Goal: Check status: Check status

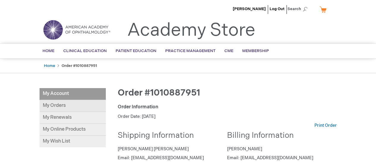
click at [77, 107] on link "My Orders" at bounding box center [72, 106] width 66 height 12
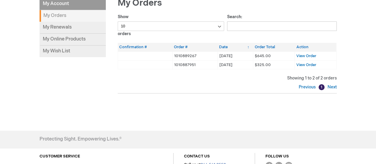
scroll to position [90, 0]
click at [303, 54] on span "View Order" at bounding box center [306, 55] width 20 height 5
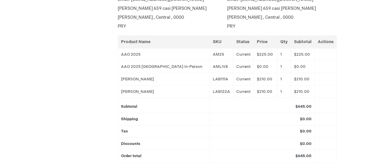
scroll to position [159, 0]
